Goal: Task Accomplishment & Management: Manage account settings

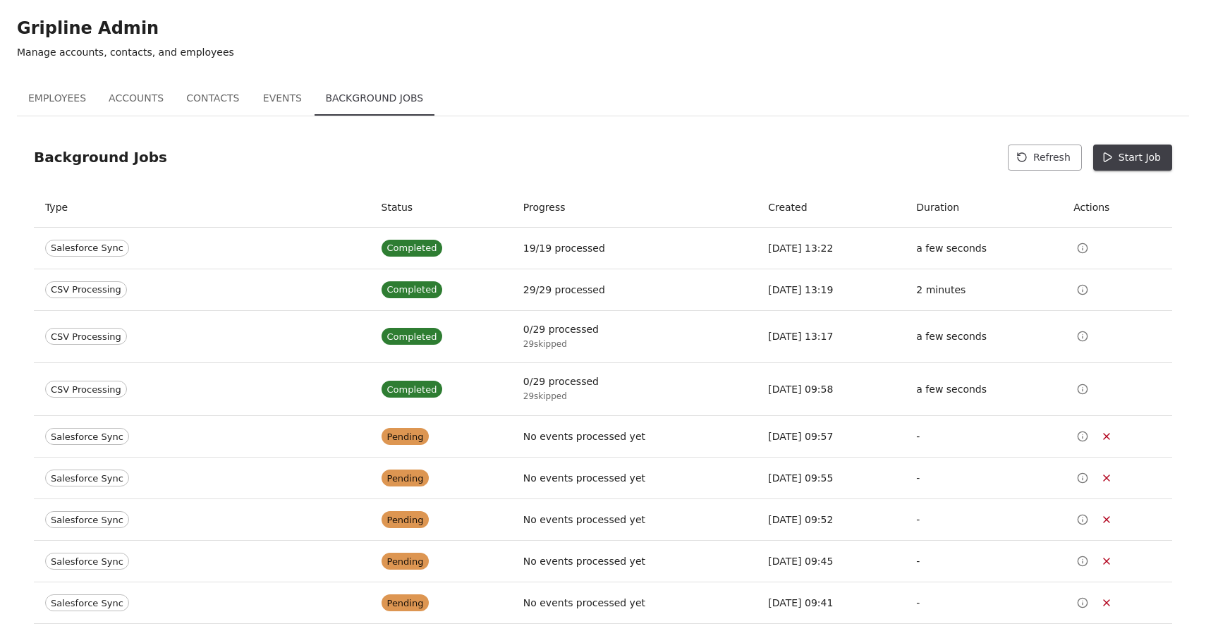
scroll to position [48, 0]
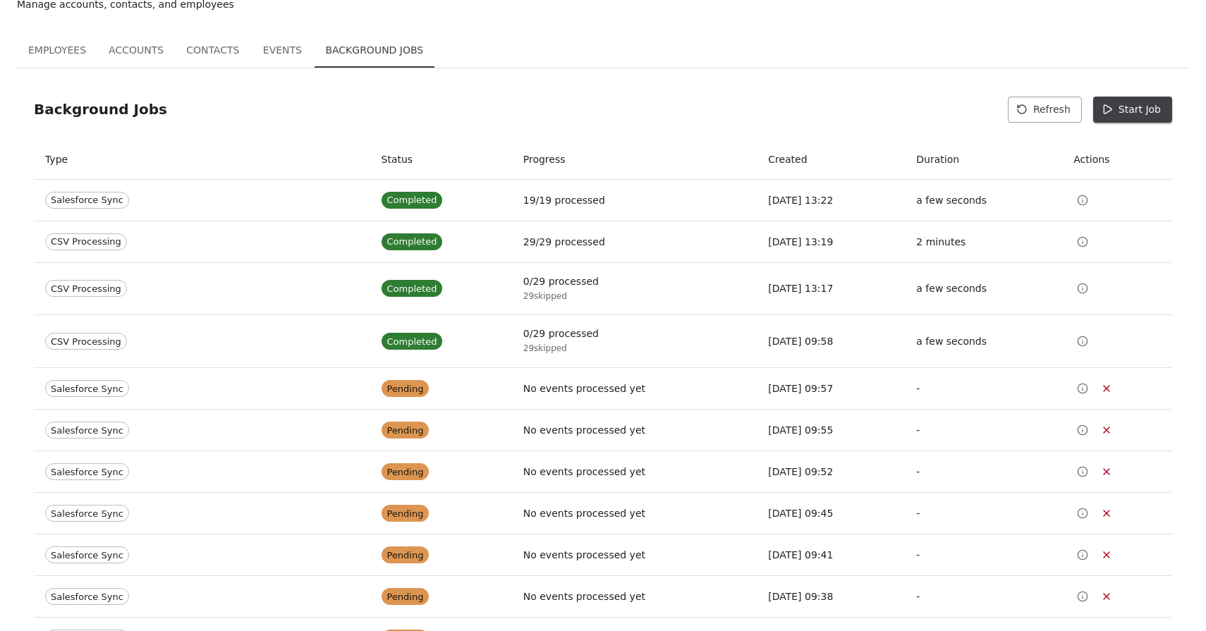
click at [864, 99] on div "Background Jobs Refresh Start Job" at bounding box center [603, 110] width 1138 height 26
click at [1157, 116] on button "Start Job" at bounding box center [1132, 110] width 79 height 26
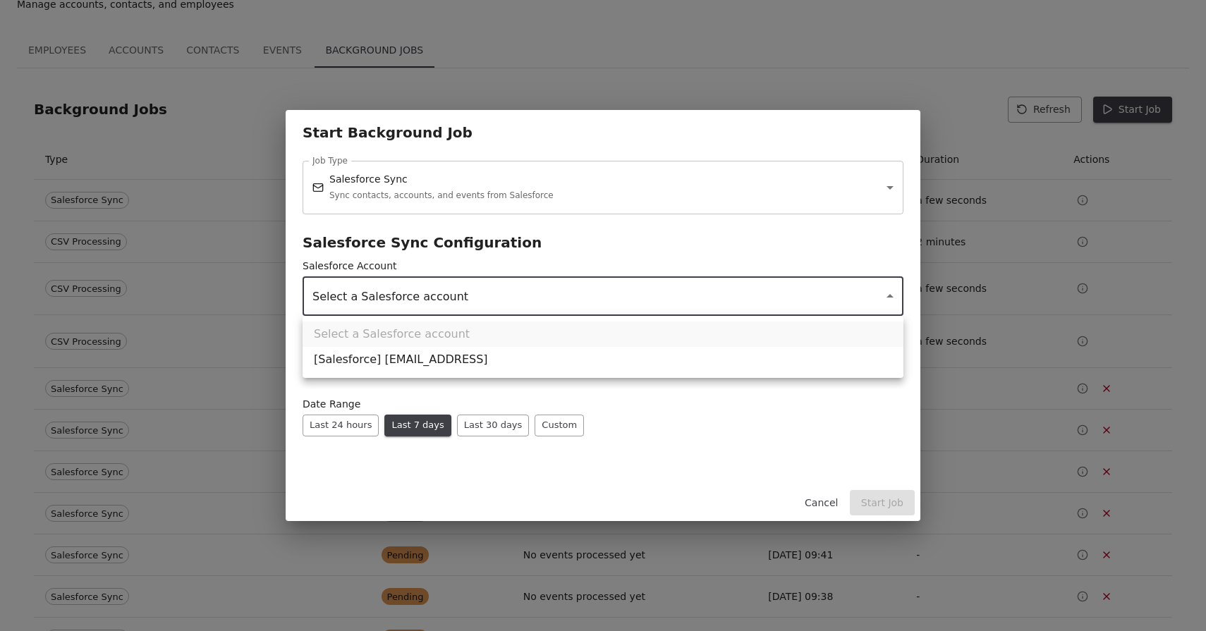
click at [405, 181] on div at bounding box center [603, 315] width 1206 height 631
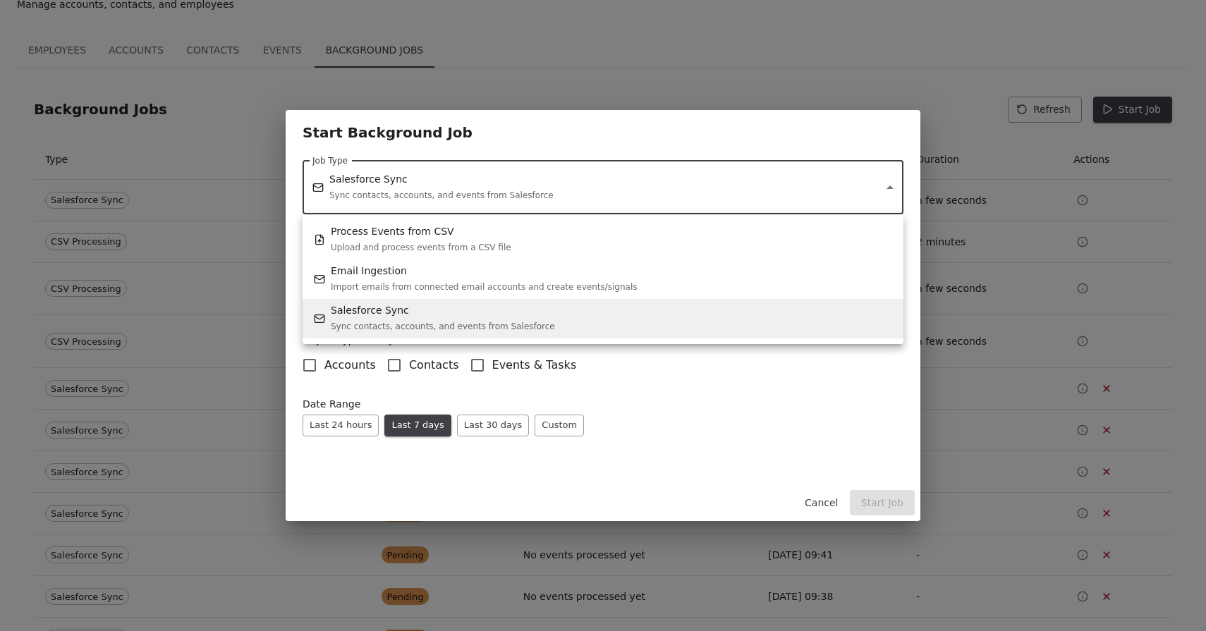
click at [774, 468] on div at bounding box center [603, 315] width 1206 height 631
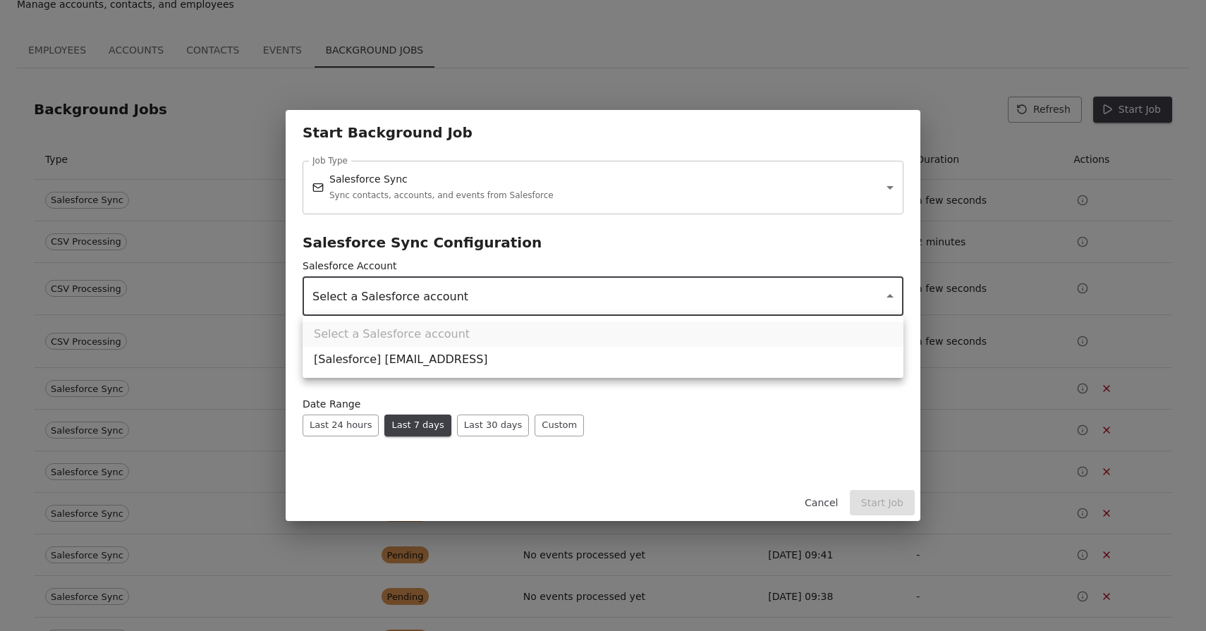
click at [430, 367] on li "[Salesforce] kiryl@gripline.ai" at bounding box center [603, 359] width 601 height 25
type input "**********"
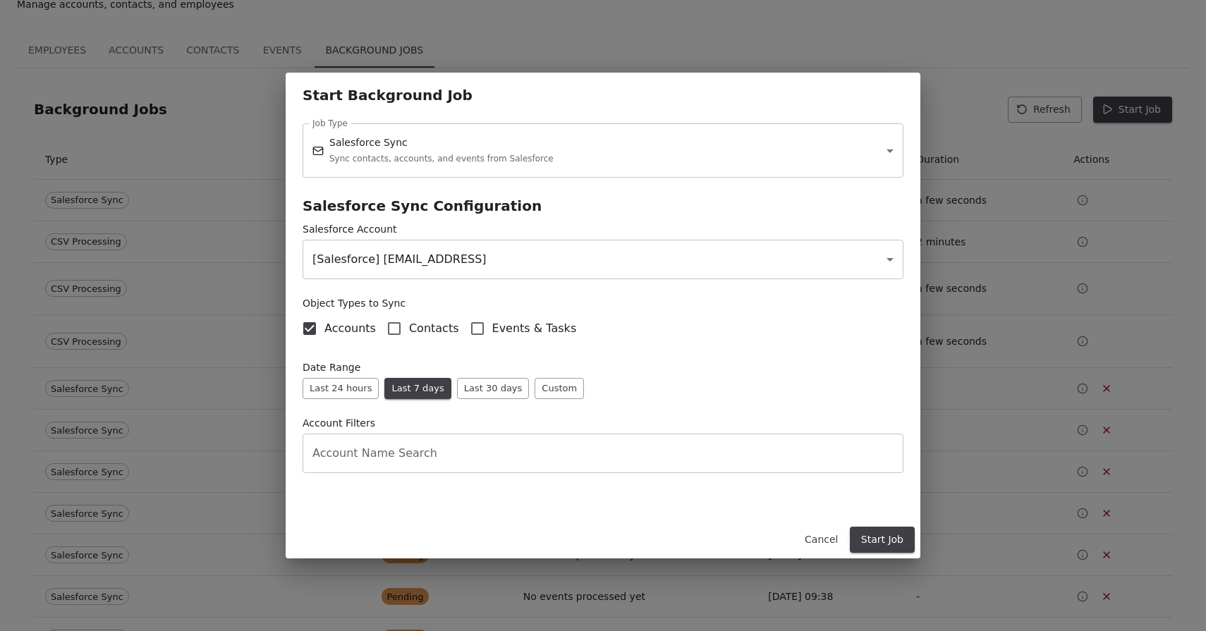
click at [430, 339] on label "Contacts" at bounding box center [419, 329] width 80 height 30
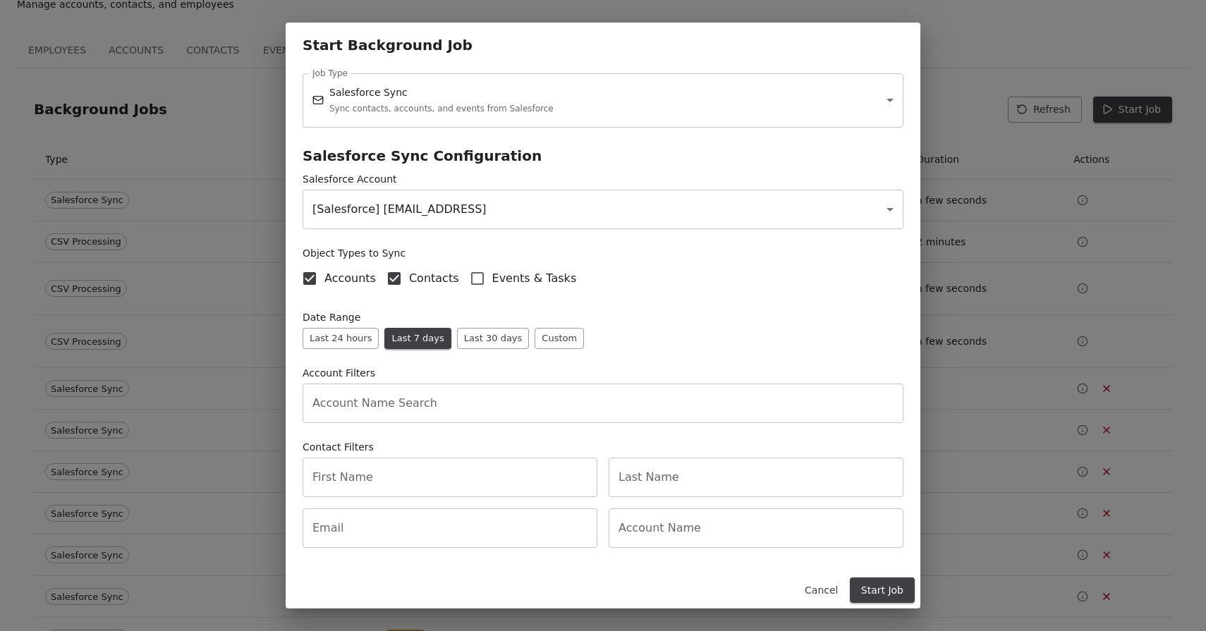
click at [504, 277] on span "Events & Tasks" at bounding box center [534, 278] width 85 height 17
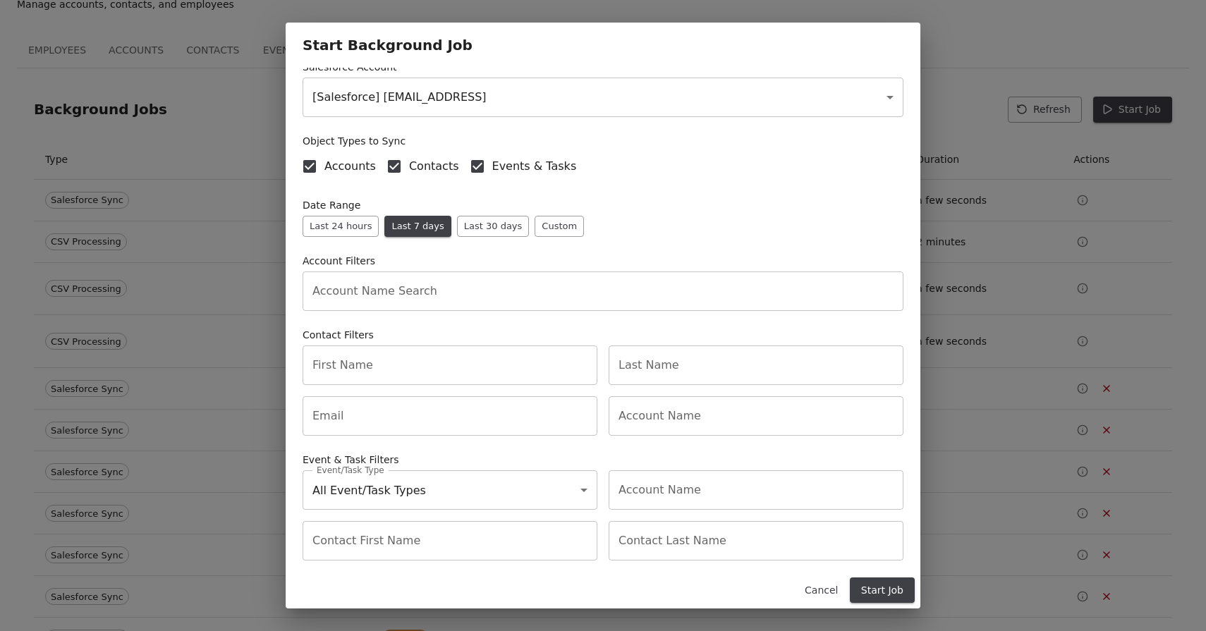
click at [399, 288] on input "Account Name Search" at bounding box center [603, 291] width 601 height 39
click at [390, 370] on input "First Name" at bounding box center [450, 365] width 295 height 39
click at [678, 363] on input "Last Name" at bounding box center [756, 365] width 295 height 39
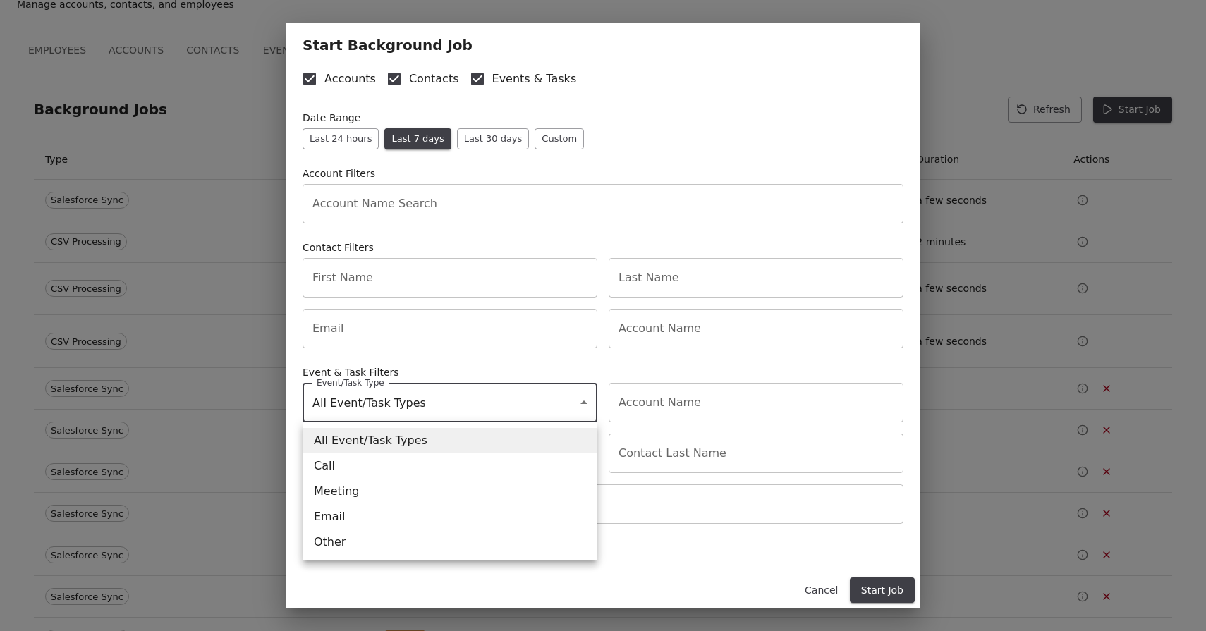
click at [723, 557] on div at bounding box center [603, 315] width 1206 height 631
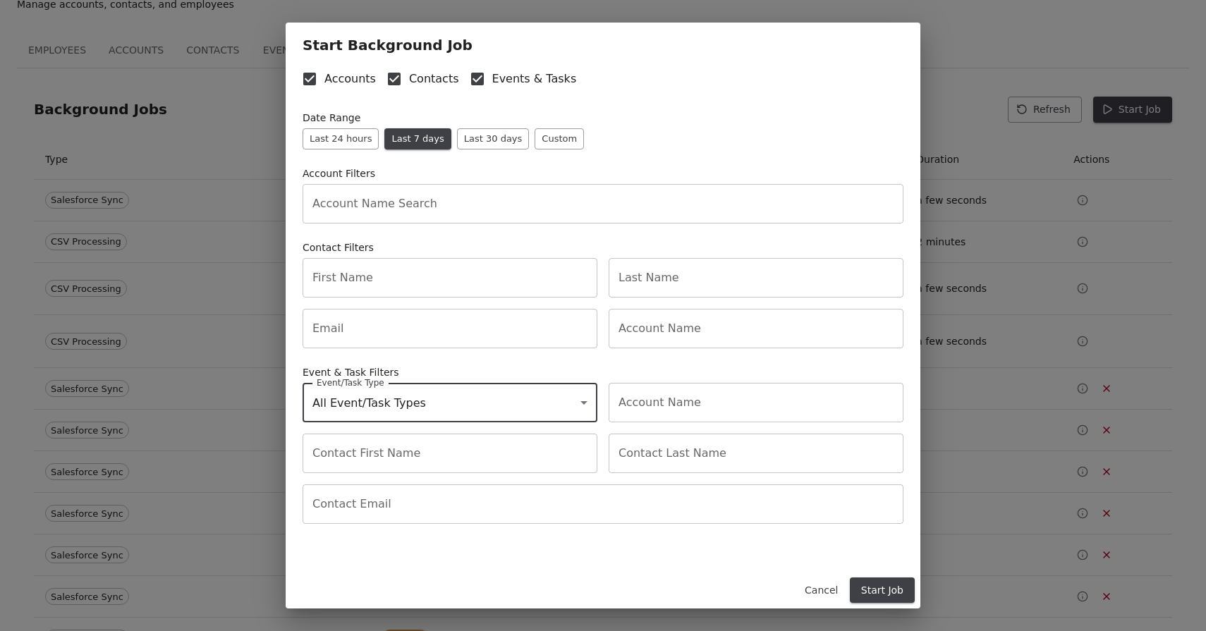
click at [889, 600] on button "Start Job" at bounding box center [882, 591] width 65 height 26
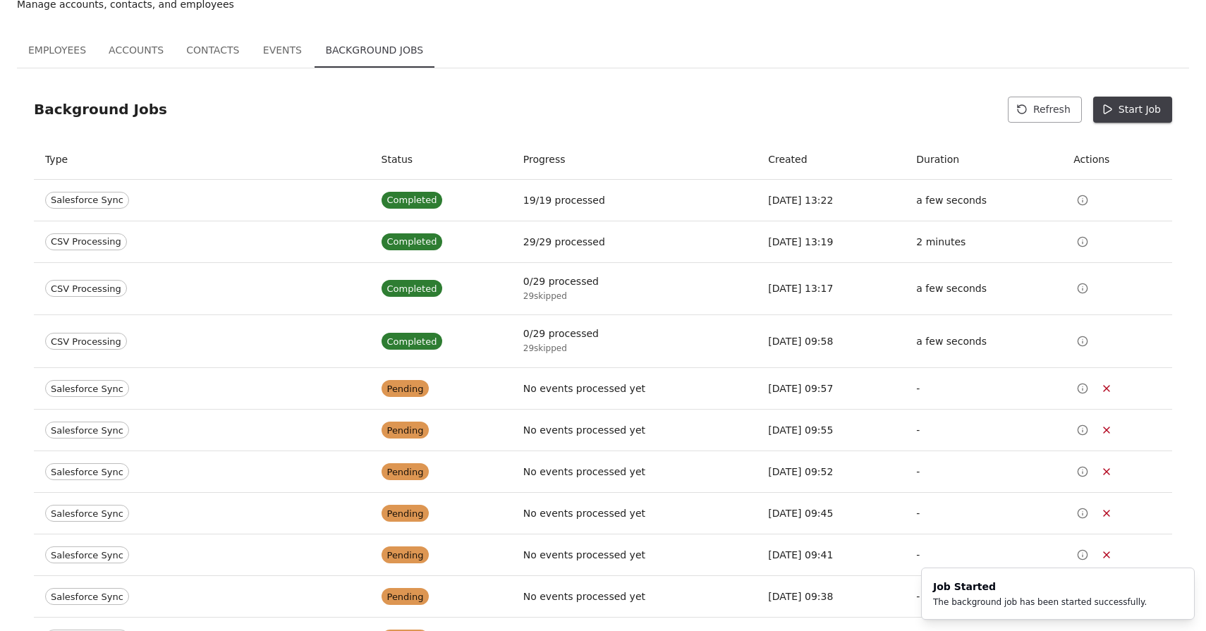
scroll to position [0, 0]
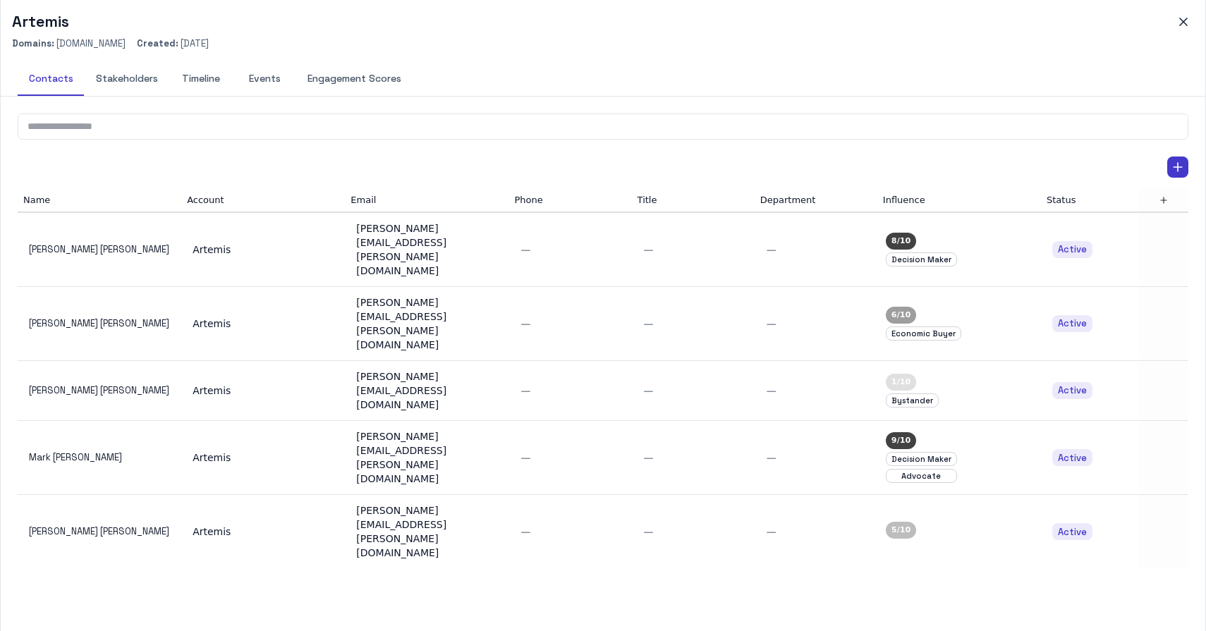
click at [1185, 8] on div "Artemis Domains: artemis.com Created: 9/25/2025" at bounding box center [603, 31] width 1205 height 62
click at [1183, 18] on icon "button" at bounding box center [1183, 22] width 14 height 14
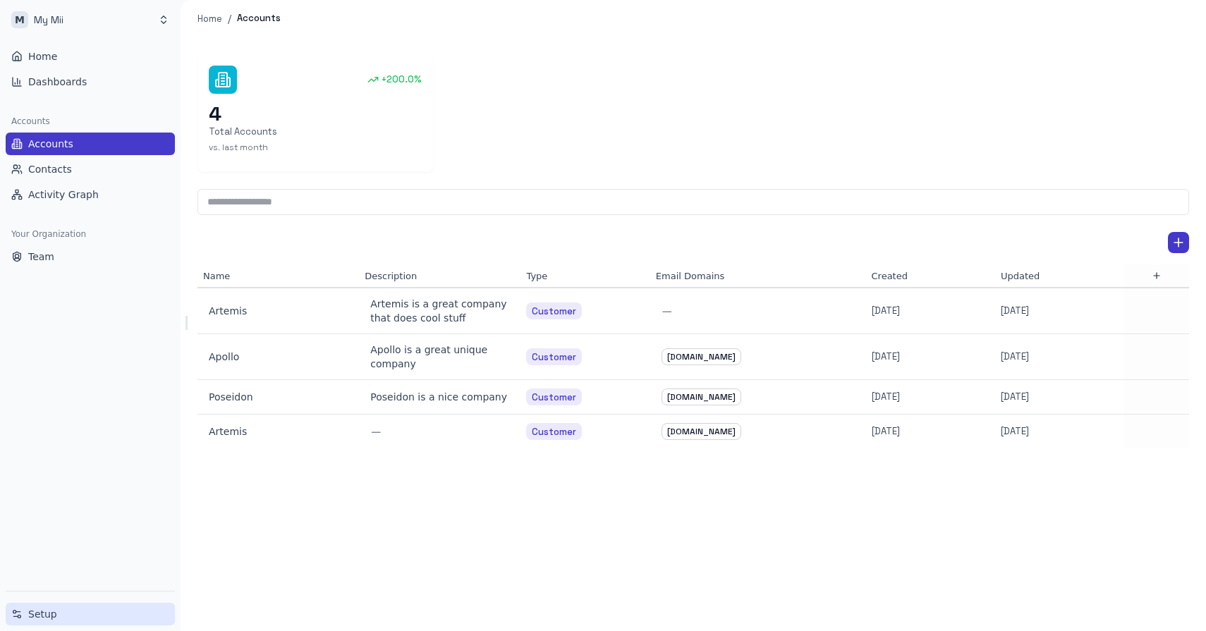
click at [34, 286] on span "Setup" at bounding box center [42, 614] width 29 height 14
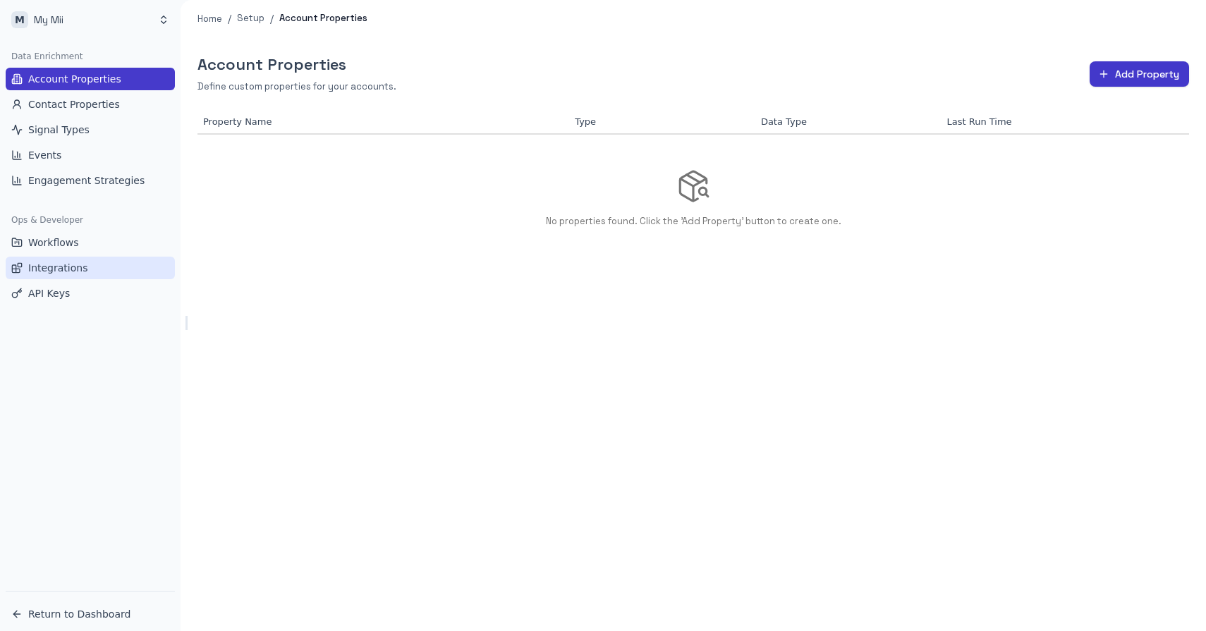
click at [35, 267] on span "Integrations" at bounding box center [57, 268] width 59 height 14
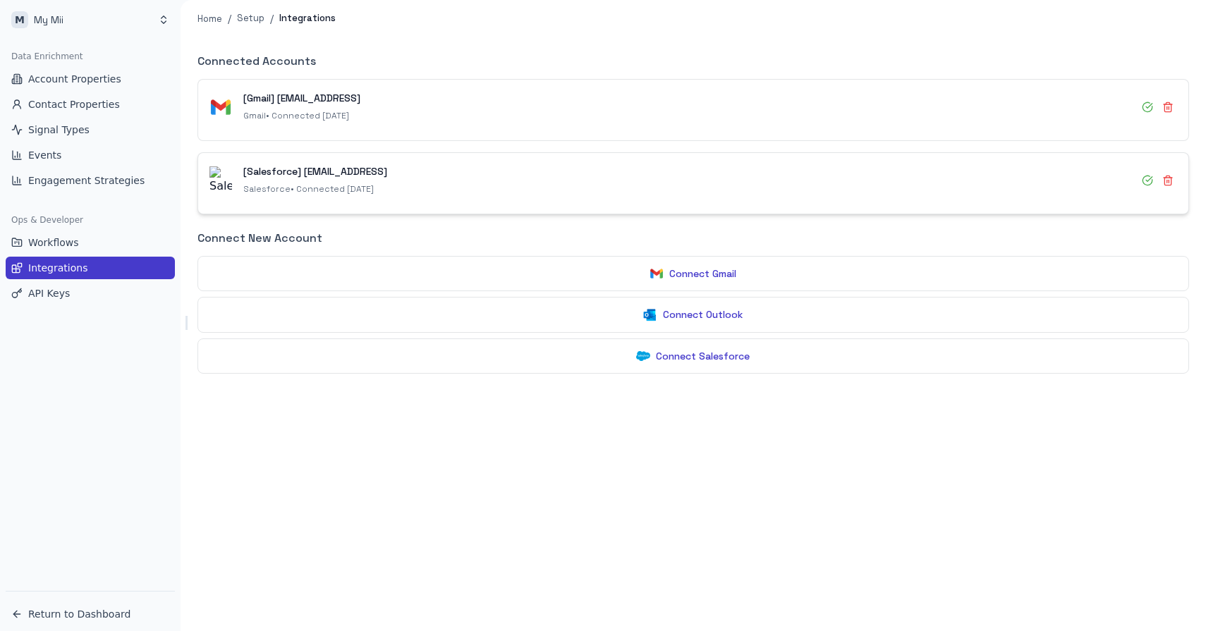
drag, startPoint x: 233, startPoint y: 188, endPoint x: 206, endPoint y: 169, distance: 33.3
click at [206, 169] on div "[Salesforce] kiryl@gripline.ai Salesforce • Connected 10/12/2025" at bounding box center [693, 183] width 990 height 61
click at [58, 286] on span "Return to Dashboard" at bounding box center [79, 614] width 102 height 14
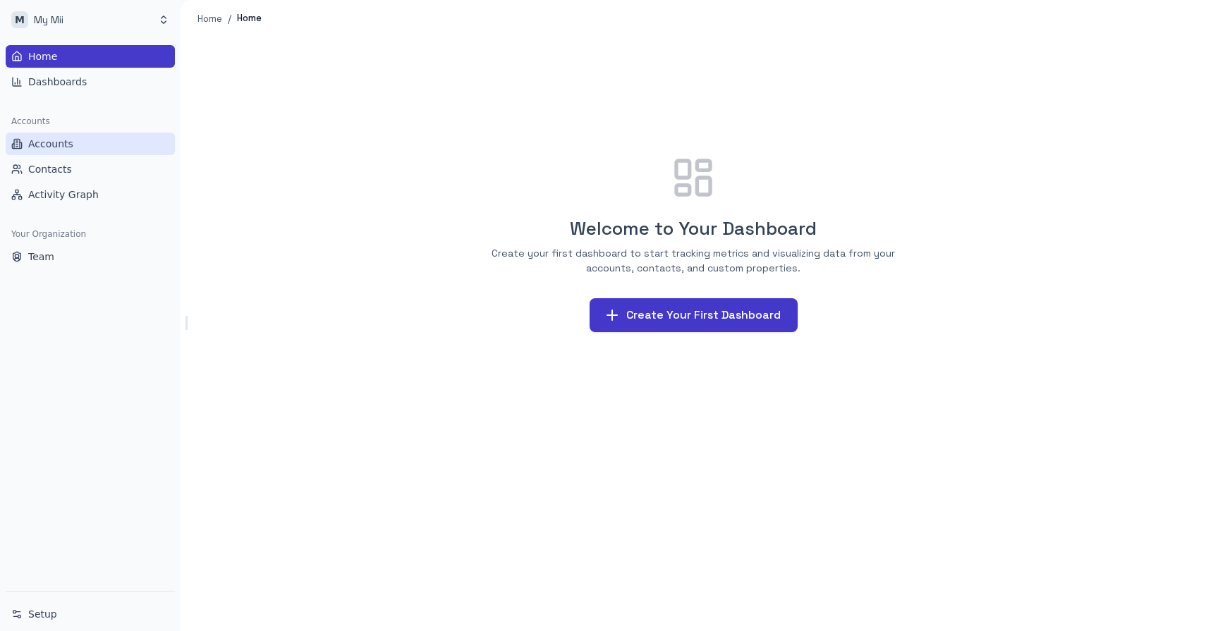
click at [52, 146] on span "Accounts" at bounding box center [50, 144] width 45 height 14
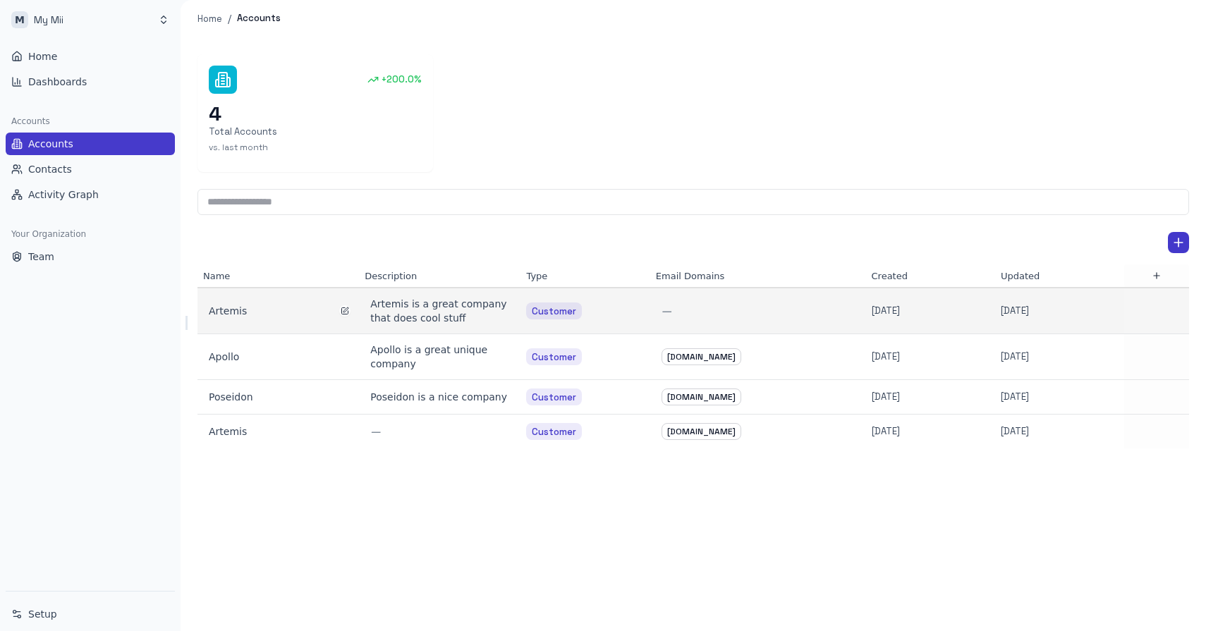
click at [250, 286] on div "Artemis" at bounding box center [278, 311] width 139 height 14
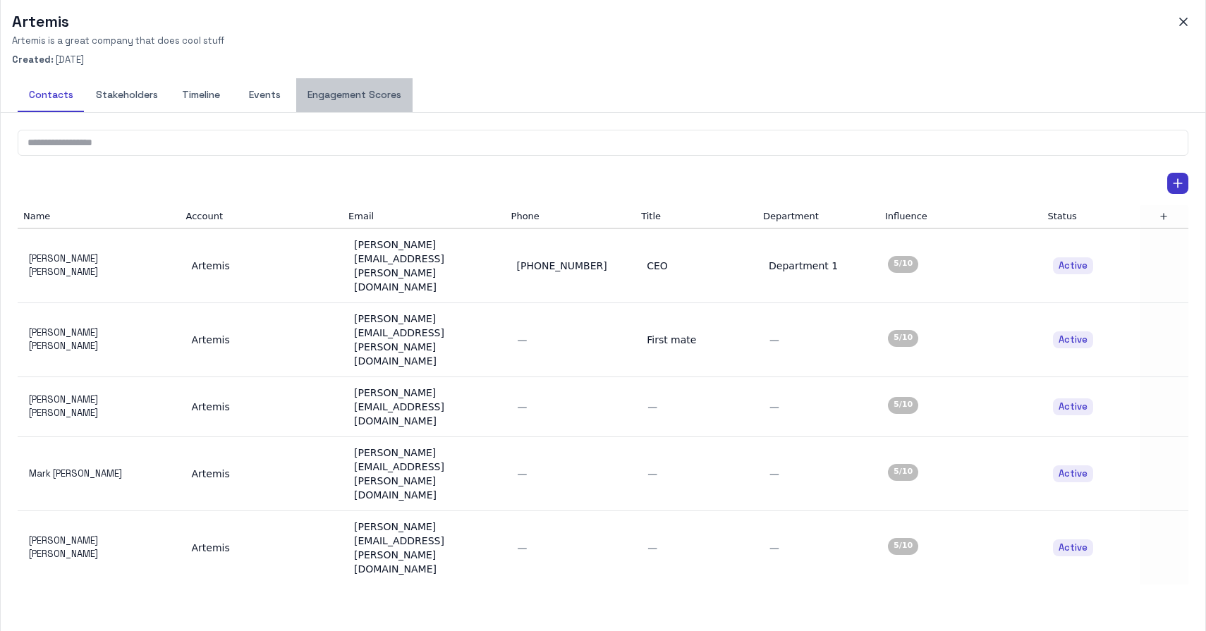
click at [351, 92] on button "Engagement Scores" at bounding box center [354, 95] width 116 height 34
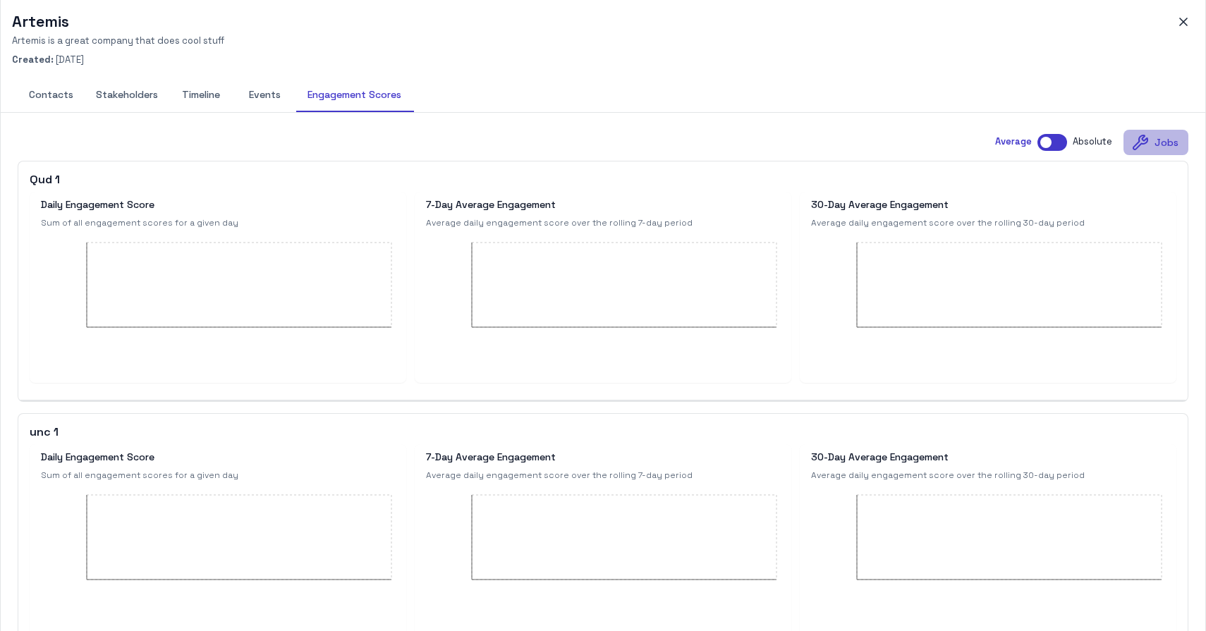
click at [1167, 135] on button "Jobs" at bounding box center [1156, 143] width 65 height 26
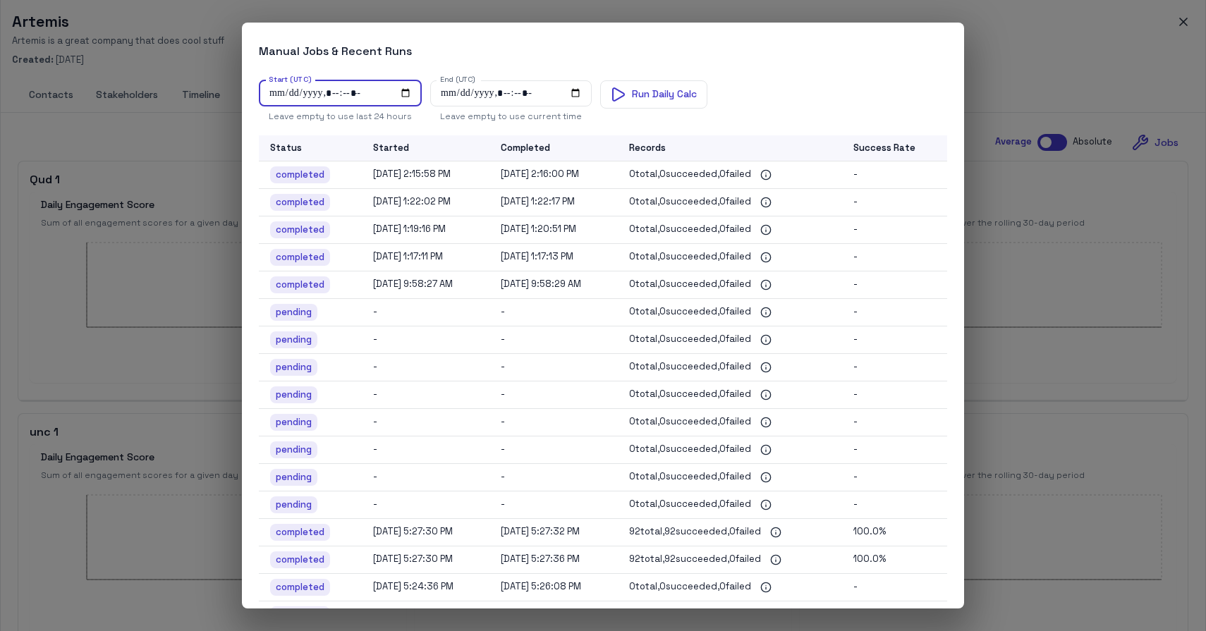
click at [335, 95] on input "Start (UTC)" at bounding box center [340, 93] width 163 height 26
click at [408, 91] on input "Start (UTC)" at bounding box center [340, 93] width 163 height 26
type input "**********"
click at [761, 66] on h2 "Manual Jobs & Recent Runs" at bounding box center [603, 48] width 722 height 41
click at [657, 86] on button "Run Daily Calc" at bounding box center [653, 94] width 107 height 28
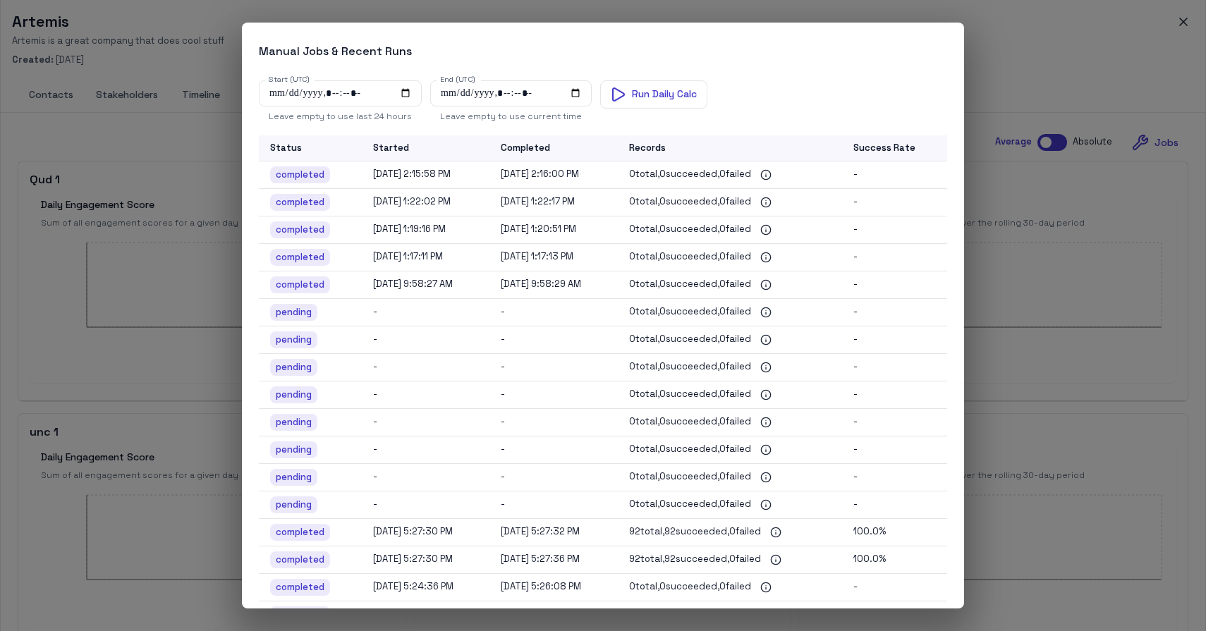
click at [1028, 85] on div "Manual Jobs & Recent Runs Start (UTC) Start (UTC) Leave empty to use last 24 ho…" at bounding box center [603, 315] width 1206 height 631
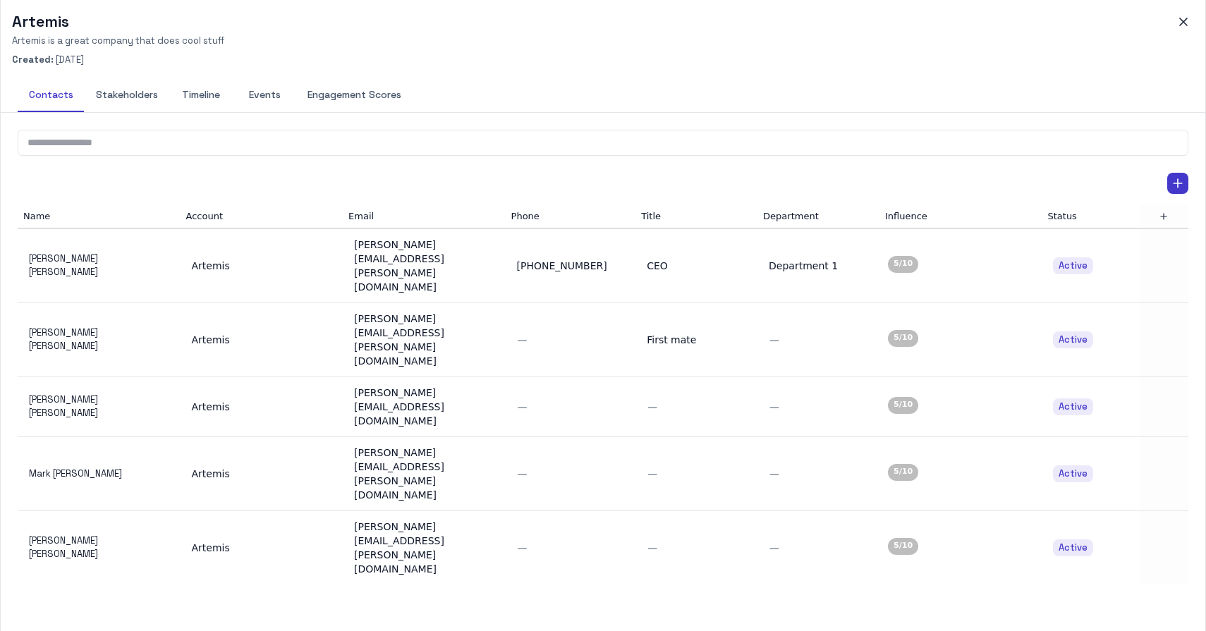
click at [353, 95] on button "Engagement Scores" at bounding box center [354, 95] width 116 height 34
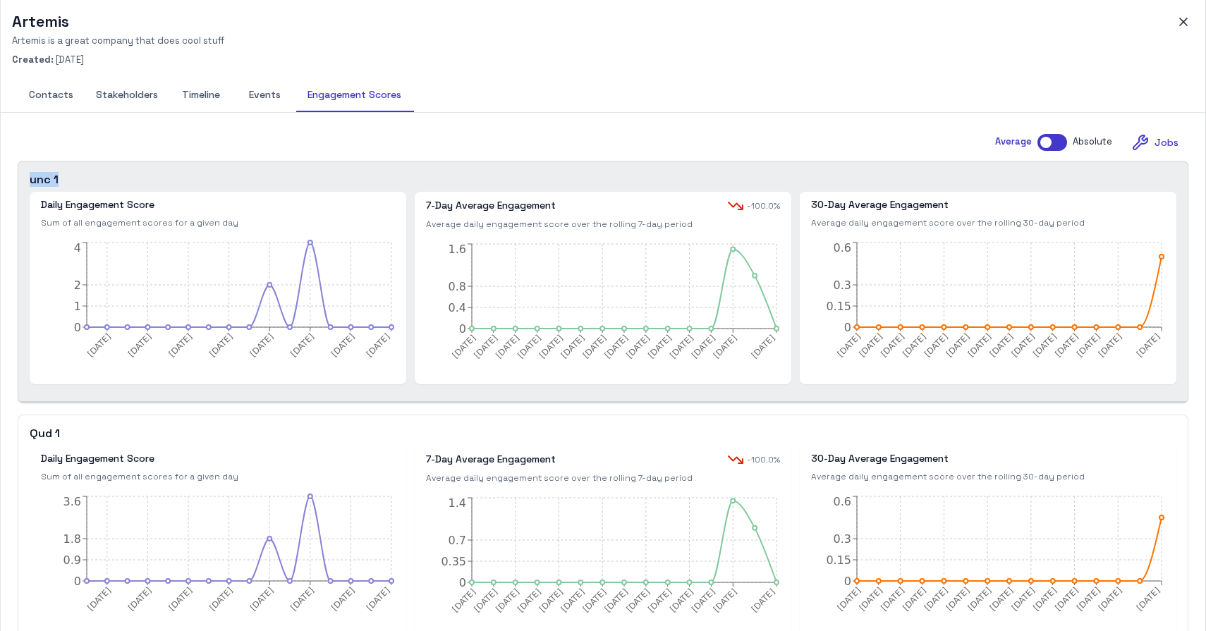
drag, startPoint x: 28, startPoint y: 178, endPoint x: 75, endPoint y: 180, distance: 48.0
click at [75, 180] on div "unc 1 Daily Engagement Score Sum of all engagement scores for a given day [DATE…" at bounding box center [602, 282] width 1169 height 240
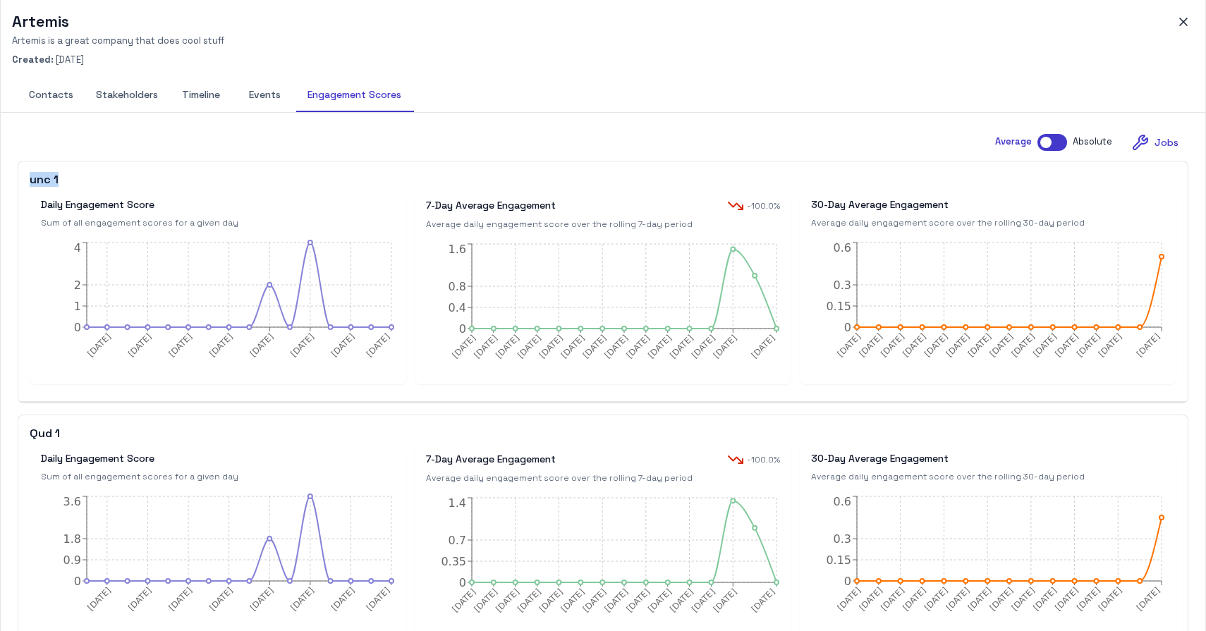
click at [207, 99] on button "Timeline" at bounding box center [200, 95] width 63 height 34
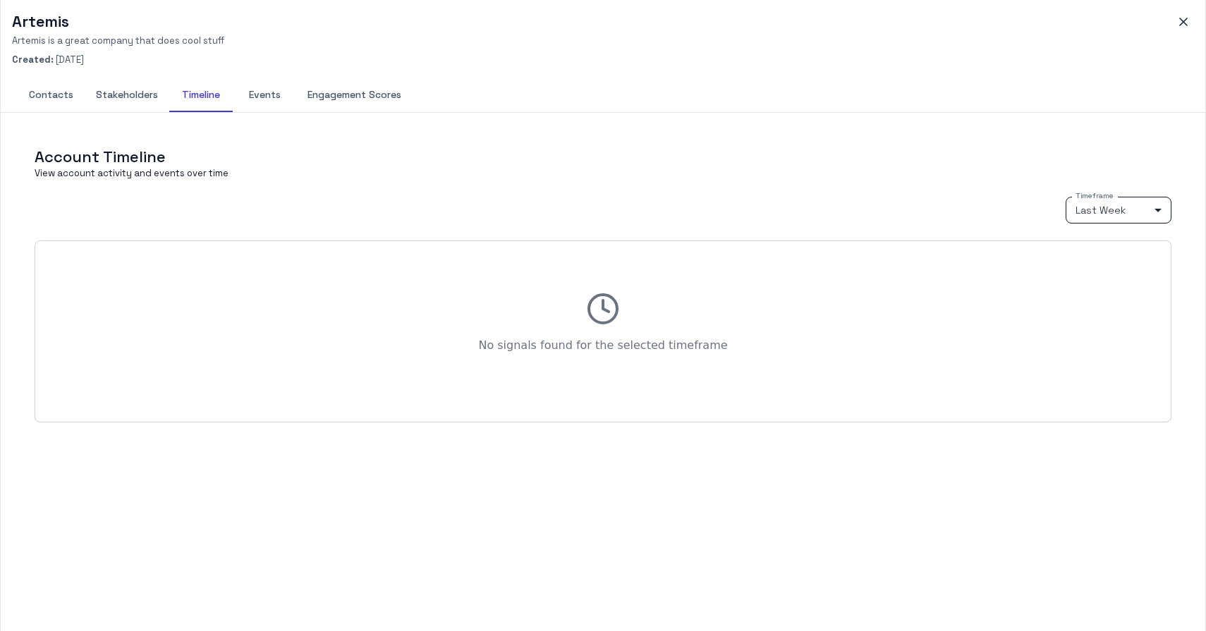
click at [1141, 211] on body "M My Mii Home Dashboards Accounts Accounts Contacts Activity Graph Your Organiz…" at bounding box center [603, 315] width 1206 height 631
click at [1095, 301] on li "Last Year" at bounding box center [1119, 303] width 106 height 21
type input "****"
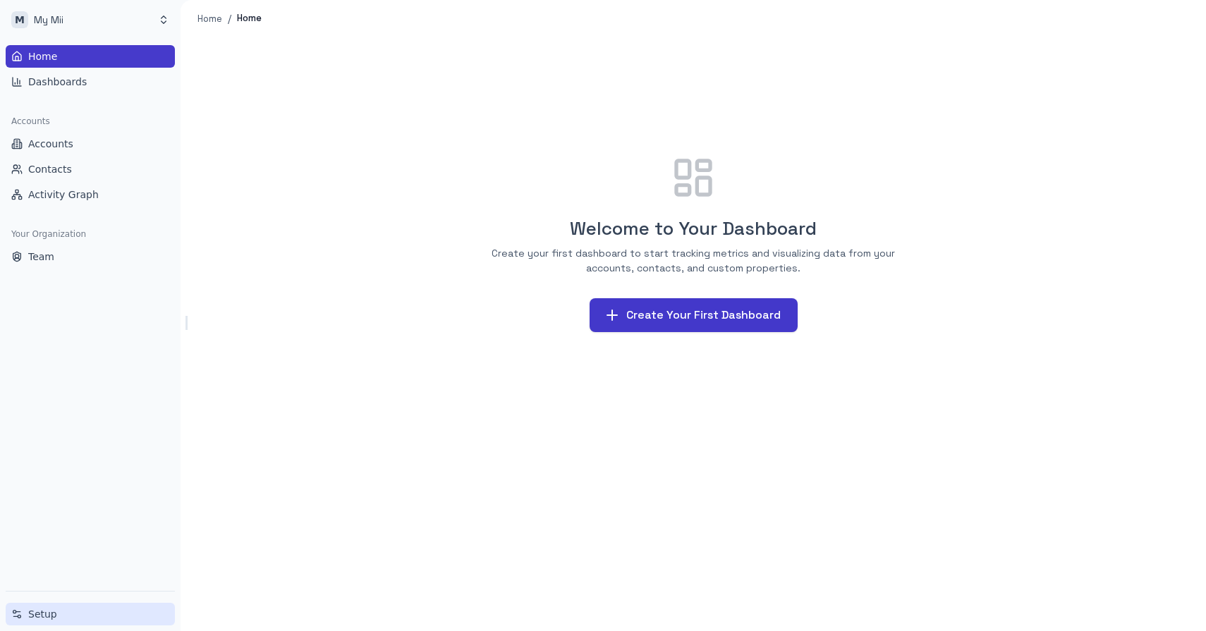
click at [51, 624] on link "Setup" at bounding box center [90, 614] width 169 height 23
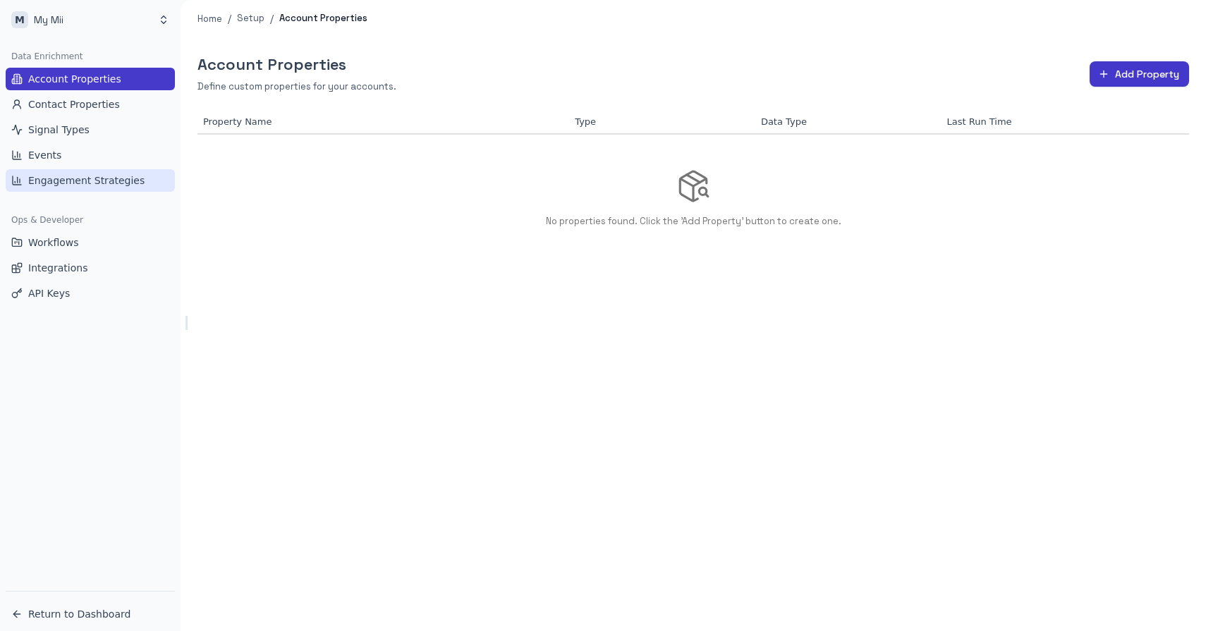
click at [80, 181] on span "Engagement Strategies" at bounding box center [86, 181] width 116 height 14
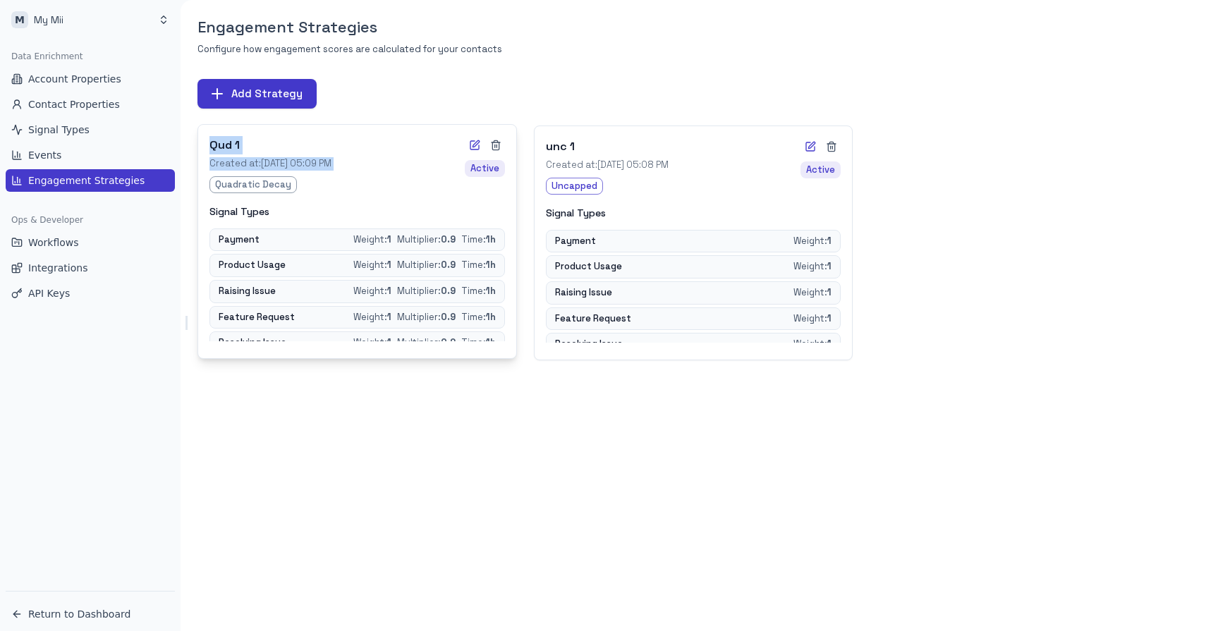
drag, startPoint x: 209, startPoint y: 144, endPoint x: 306, endPoint y: 172, distance: 100.7
click at [306, 172] on div "Qud 1 Created at: Oct 8, 2025, 05:09 PM Quadratic Decay" at bounding box center [336, 164] width 255 height 57
drag, startPoint x: 280, startPoint y: 184, endPoint x: 188, endPoint y: 182, distance: 91.7
click at [188, 182] on div "Add Strategy Qud 1 Created at: Oct 8, 2025, 05:09 PM Quadratic Decay Active Sig…" at bounding box center [694, 219] width 1026 height 281
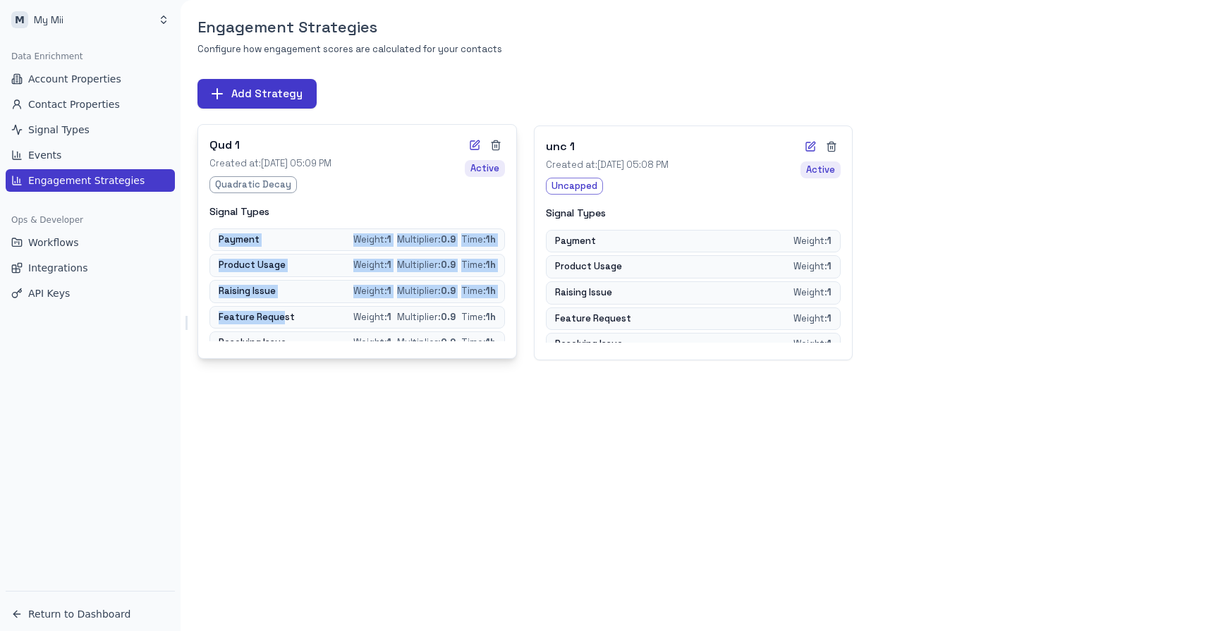
drag, startPoint x: 216, startPoint y: 239, endPoint x: 285, endPoint y: 320, distance: 106.6
click at [285, 320] on div "Payment Weight: 1 Multiplier: 0.9 Time: 1 h Product Usage Weight: 1 Multiplier:…" at bounding box center [357, 285] width 296 height 113
click at [305, 260] on div "Product Usage Weight: 1 Multiplier: 0.9 Time: 1 h" at bounding box center [357, 265] width 296 height 23
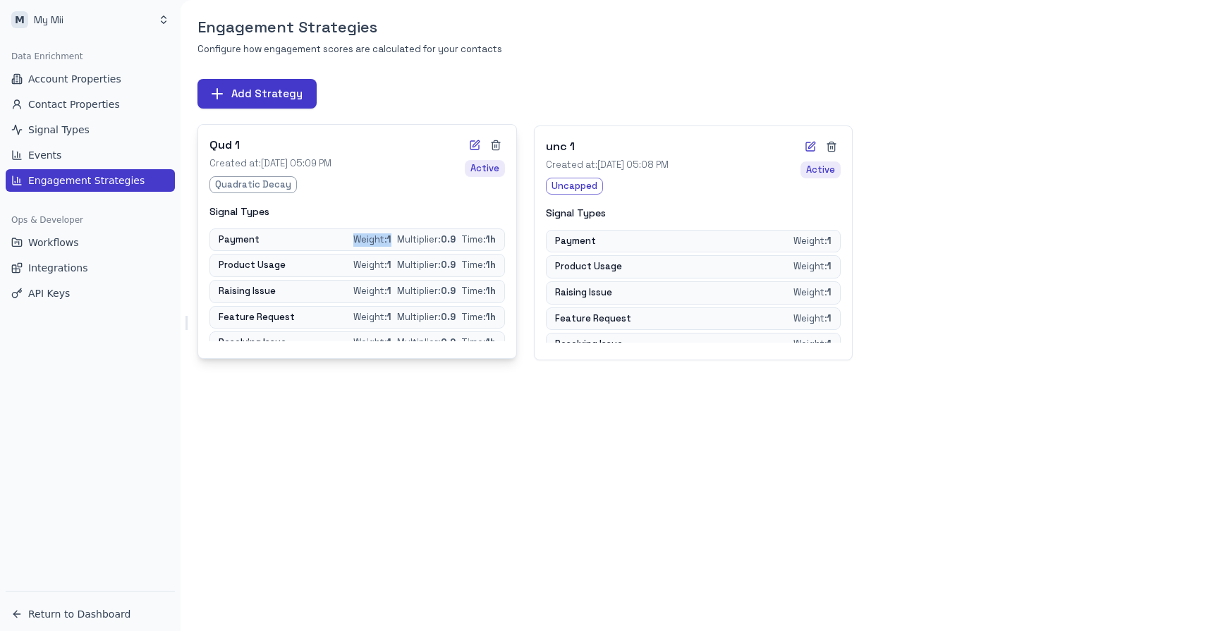
drag, startPoint x: 348, startPoint y: 243, endPoint x: 389, endPoint y: 246, distance: 41.1
click at [389, 246] on div "Weight: 1 Multiplier: 0.9 Time: 1 h" at bounding box center [424, 239] width 142 height 13
click at [400, 241] on p "Multiplier: 0.9" at bounding box center [426, 239] width 59 height 13
drag, startPoint x: 395, startPoint y: 243, endPoint x: 451, endPoint y: 244, distance: 56.4
click at [451, 244] on p "Multiplier: 0.9" at bounding box center [426, 239] width 59 height 13
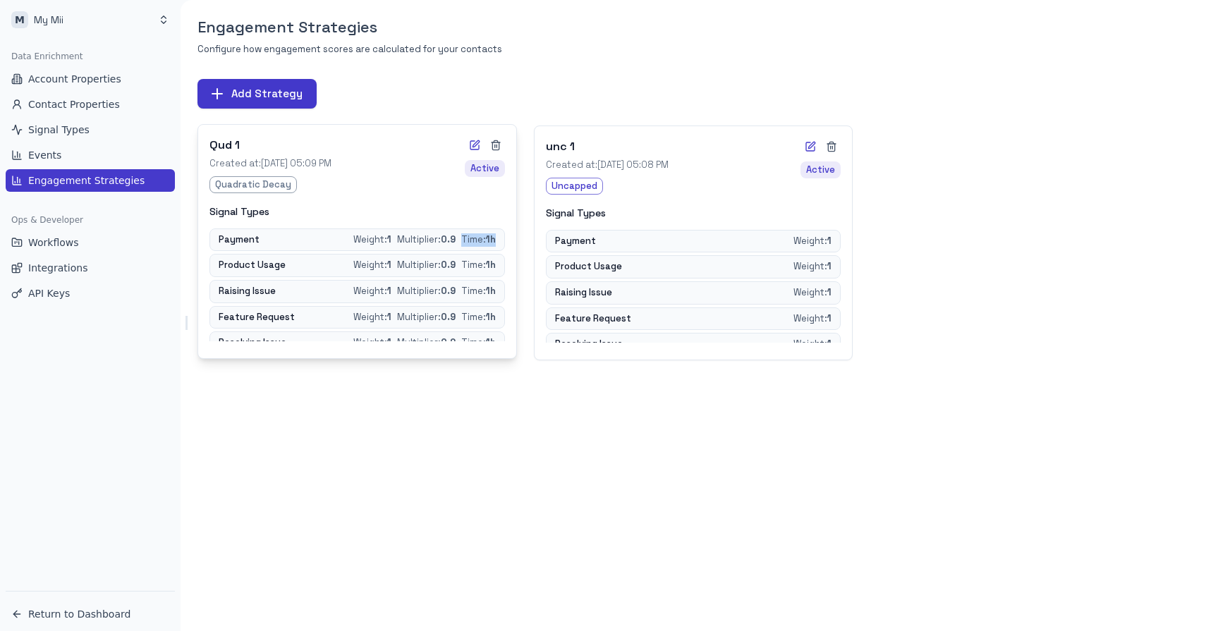
drag, startPoint x: 458, startPoint y: 243, endPoint x: 509, endPoint y: 245, distance: 50.8
click at [509, 245] on div "Qud 1 Created at: Oct 8, 2025, 05:09 PM Quadratic Decay Active Signal Types Pay…" at bounding box center [357, 241] width 318 height 233
click at [486, 243] on strong "1 h" at bounding box center [491, 239] width 10 height 12
drag, startPoint x: 459, startPoint y: 242, endPoint x: 501, endPoint y: 243, distance: 41.6
click at [501, 243] on div "Payment Weight: 1 Multiplier: 0.9 Time: 1 h" at bounding box center [357, 240] width 296 height 23
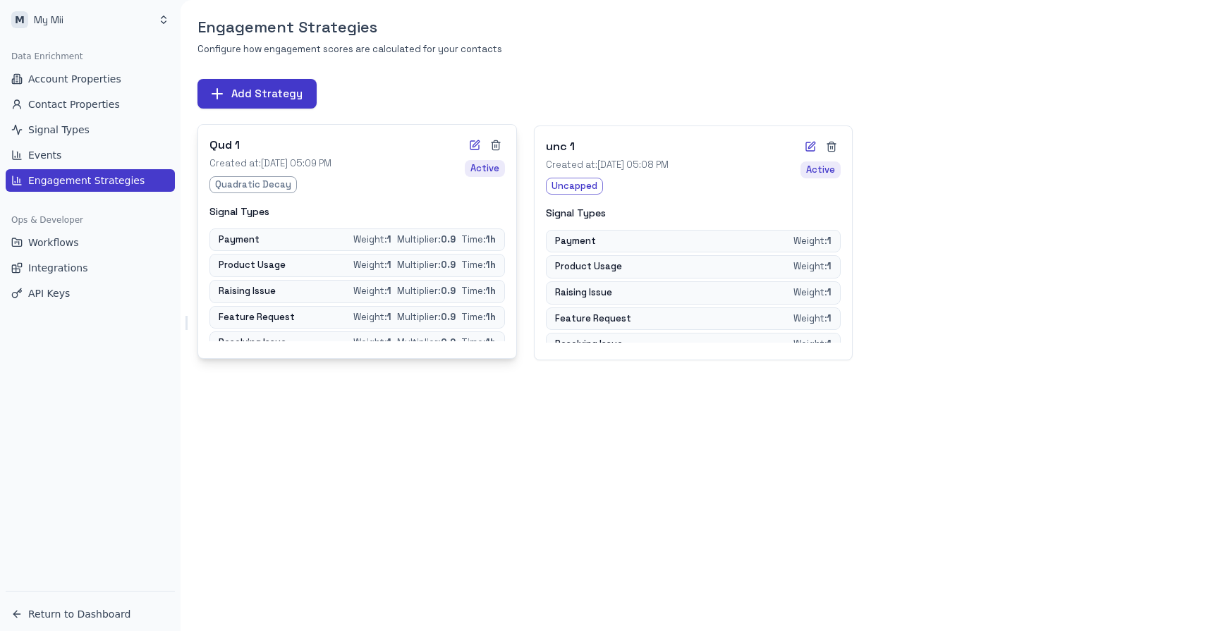
click at [223, 238] on p "Payment" at bounding box center [239, 239] width 41 height 13
drag, startPoint x: 395, startPoint y: 241, endPoint x: 455, endPoint y: 243, distance: 60.0
click at [455, 243] on div "Weight: 1 Multiplier: 0.9 Time: 1 h" at bounding box center [424, 239] width 142 height 13
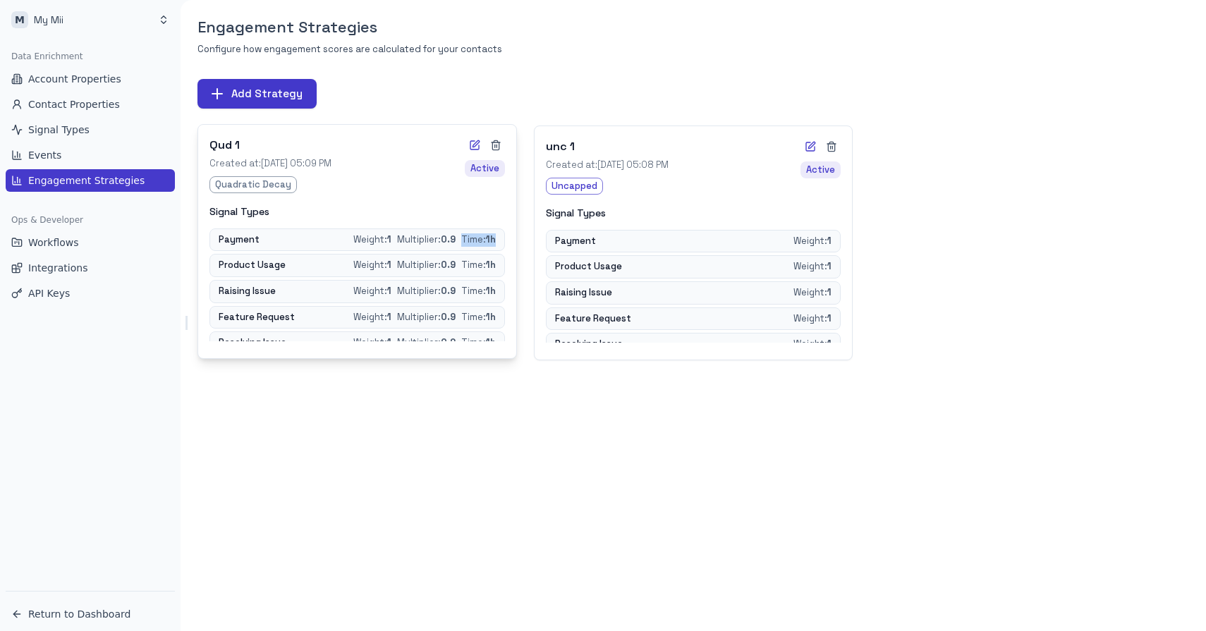
drag, startPoint x: 462, startPoint y: 241, endPoint x: 496, endPoint y: 243, distance: 33.9
click at [496, 243] on div "Payment Weight: 1 Multiplier: 0.9 Time: 1 h" at bounding box center [357, 240] width 296 height 23
drag, startPoint x: 393, startPoint y: 241, endPoint x: 456, endPoint y: 243, distance: 63.5
click at [456, 243] on div "Weight: 1 Multiplier: 0.9 Time: 1 h" at bounding box center [424, 239] width 142 height 13
drag, startPoint x: 461, startPoint y: 241, endPoint x: 498, endPoint y: 241, distance: 36.7
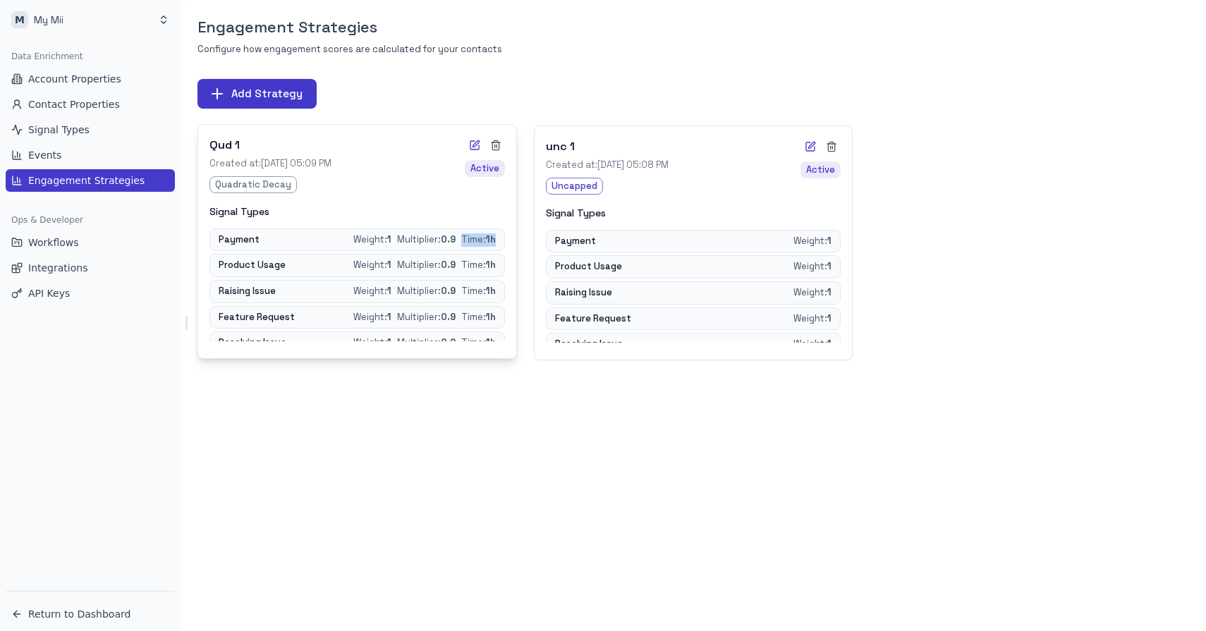
click at [498, 241] on div "Payment Weight: 1 Multiplier: 0.9 Time: 1 h" at bounding box center [357, 240] width 296 height 23
